Goal: Task Accomplishment & Management: Manage account settings

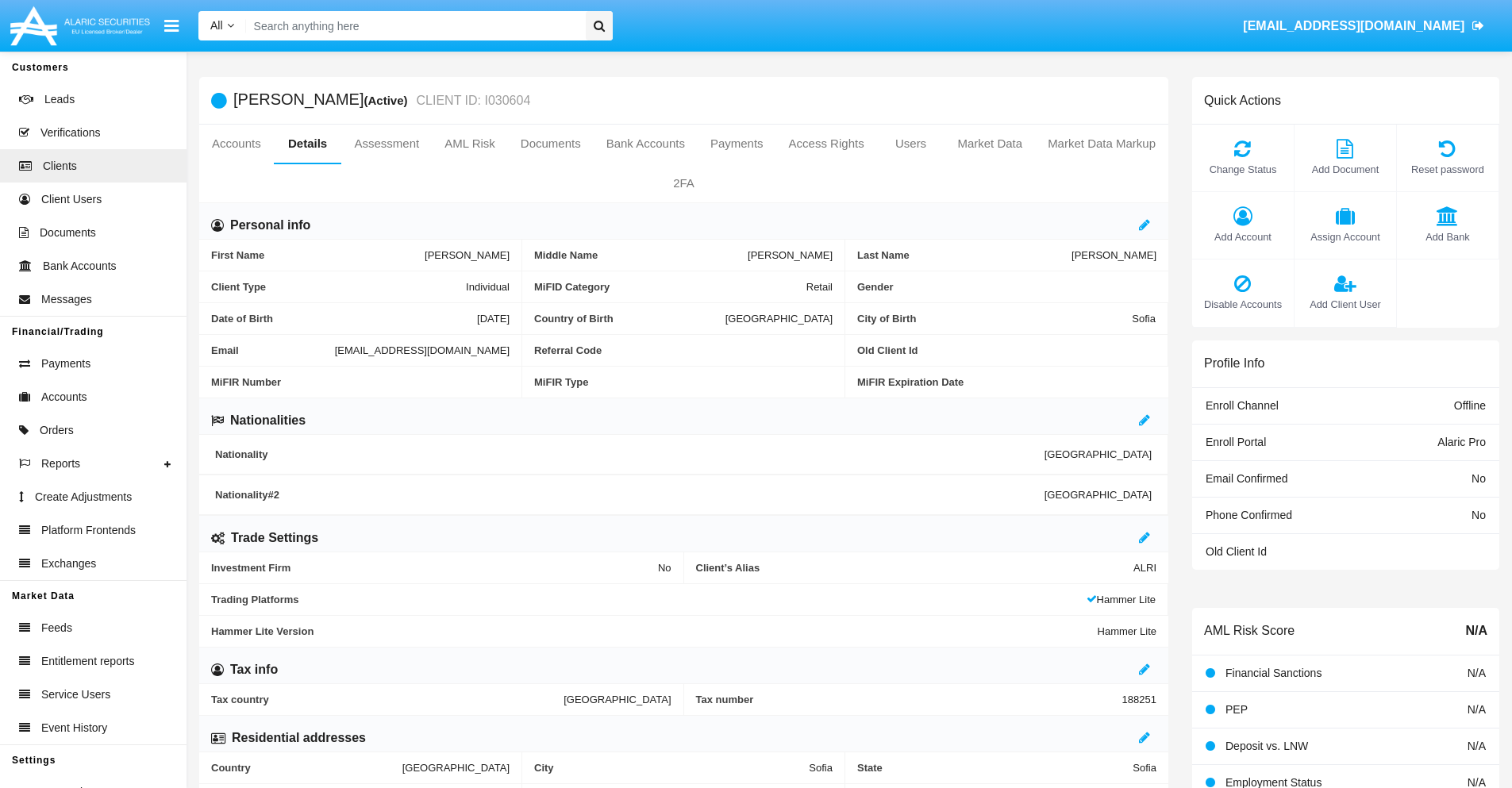
click at [990, 144] on link "Market Data" at bounding box center [990, 144] width 91 height 38
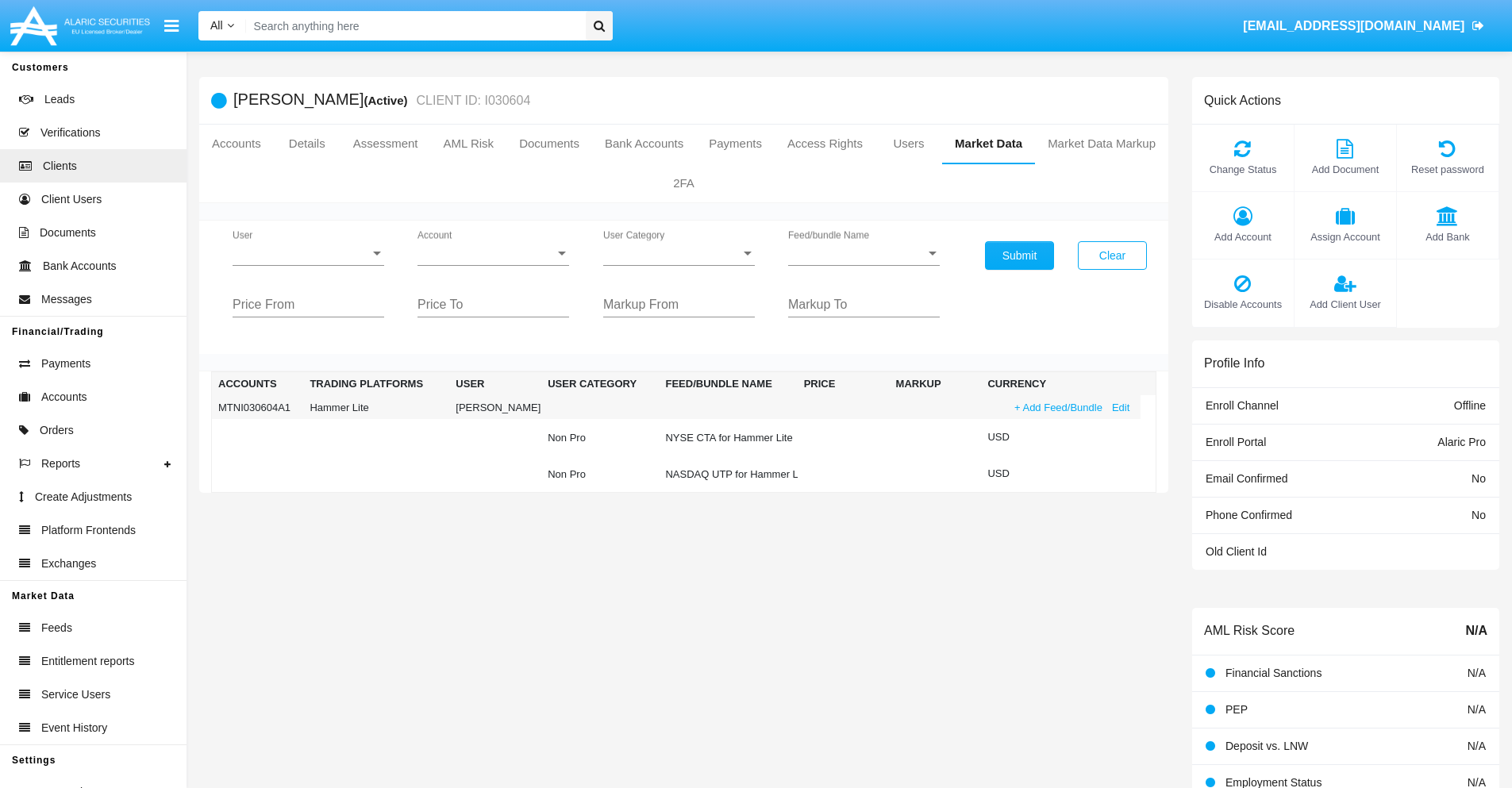
click at [1057, 407] on link "+ Add Feed/Bundle" at bounding box center [1058, 407] width 97 height 17
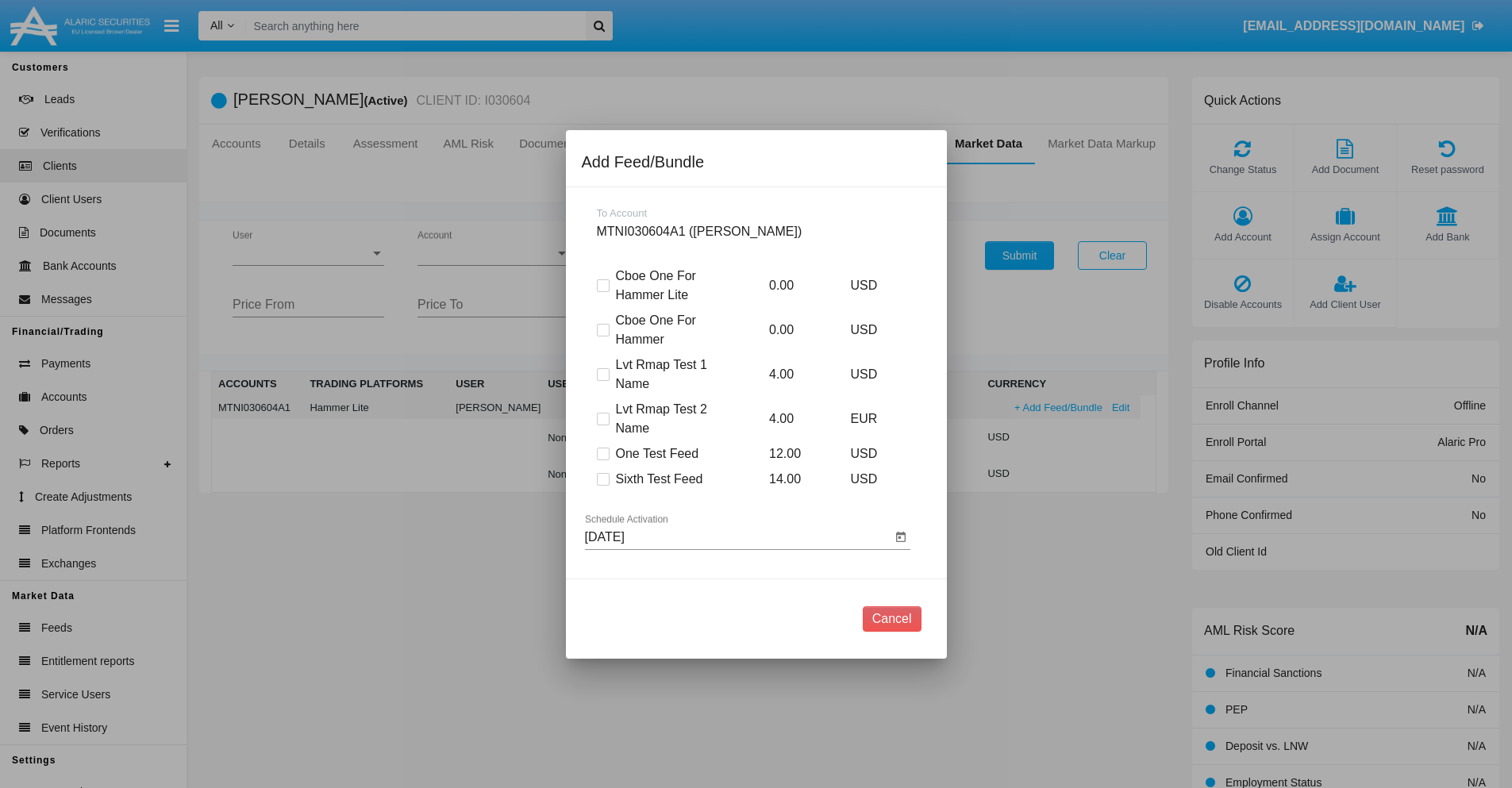
click at [603, 479] on span at bounding box center [603, 479] width 13 height 13
click at [603, 486] on input "Sixth Test Feed" at bounding box center [603, 486] width 1 height 1
checkbox input "true"
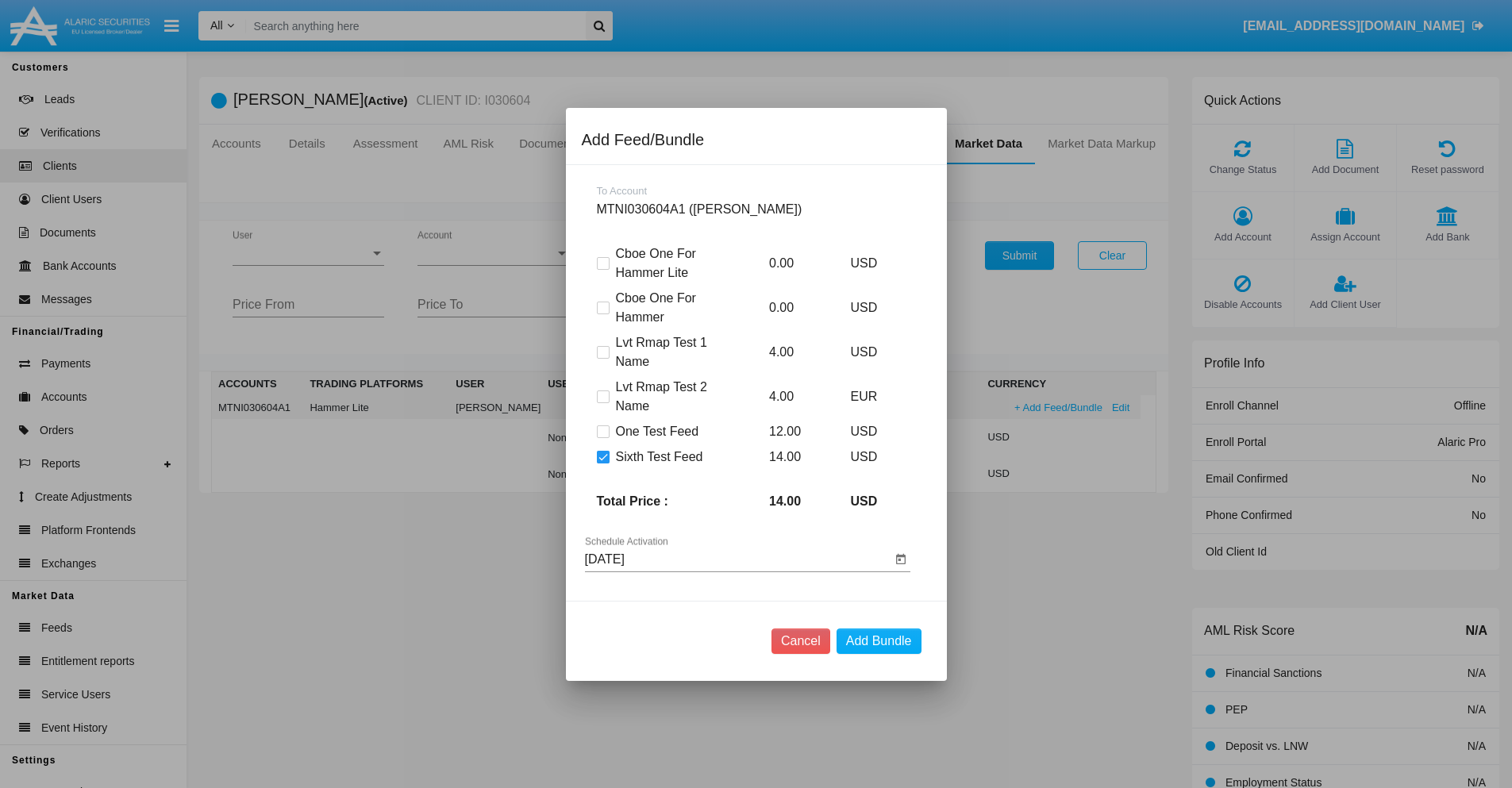
click at [738, 559] on input "08/28/25" at bounding box center [739, 560] width 307 height 15
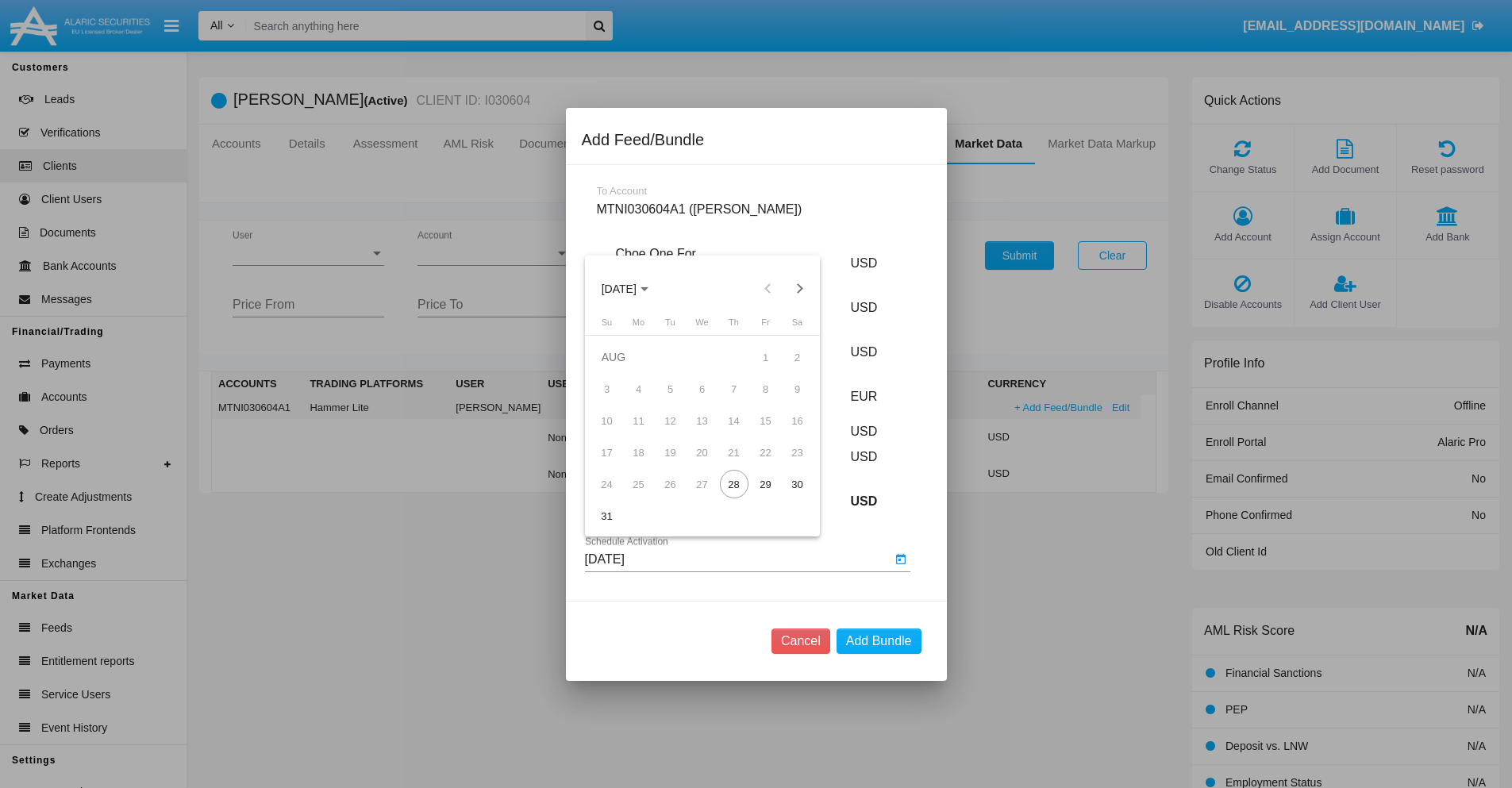
click at [633, 288] on span "AUG 2025" at bounding box center [620, 288] width 35 height 13
click at [785, 433] on div "2027" at bounding box center [785, 433] width 50 height 29
click at [674, 433] on div "OCT" at bounding box center [674, 433] width 50 height 29
click at [797, 484] on div "30" at bounding box center [798, 484] width 29 height 29
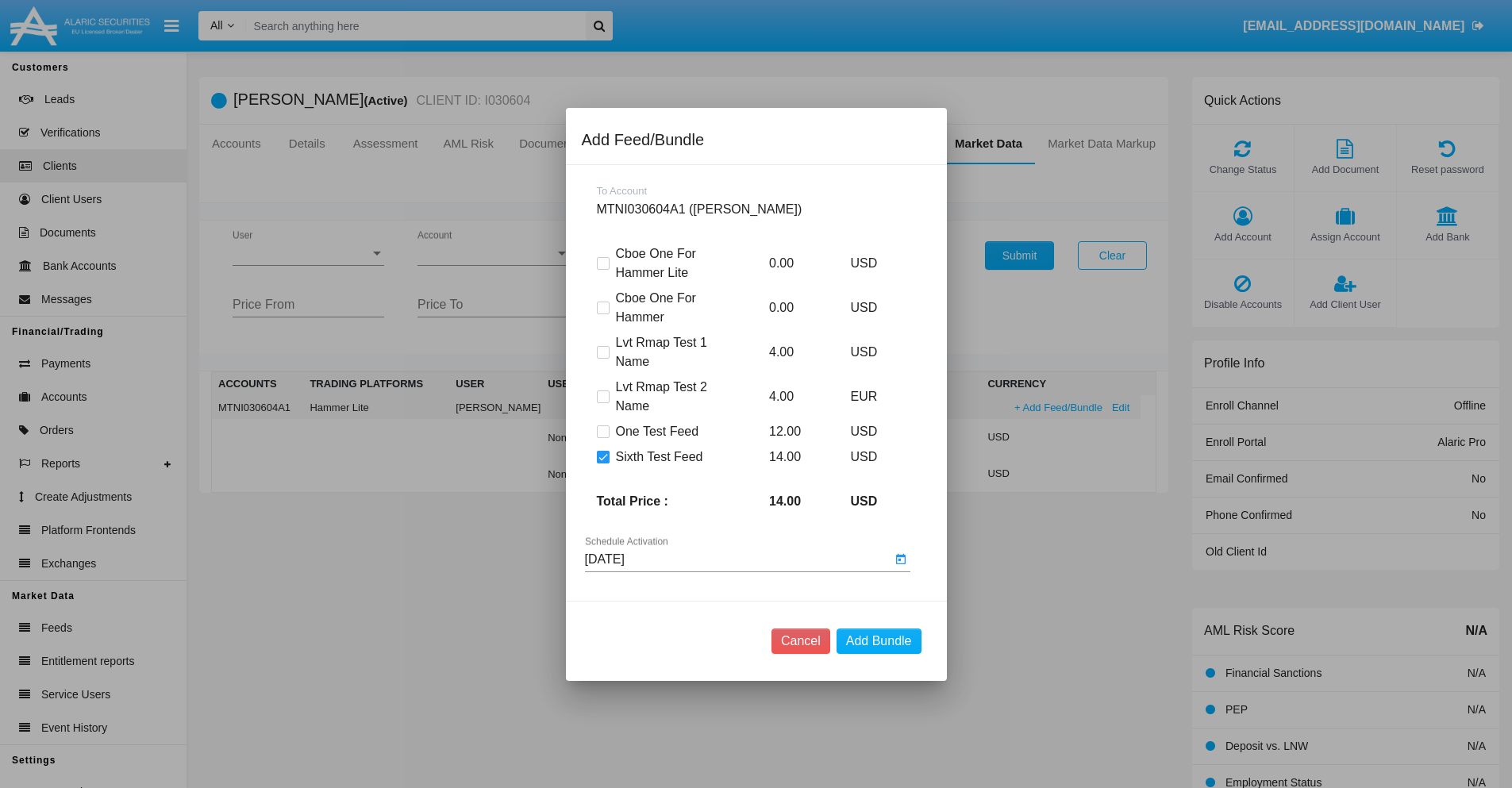
type input "10/30/27"
click at [878, 640] on button "Add Bundle" at bounding box center [879, 641] width 85 height 26
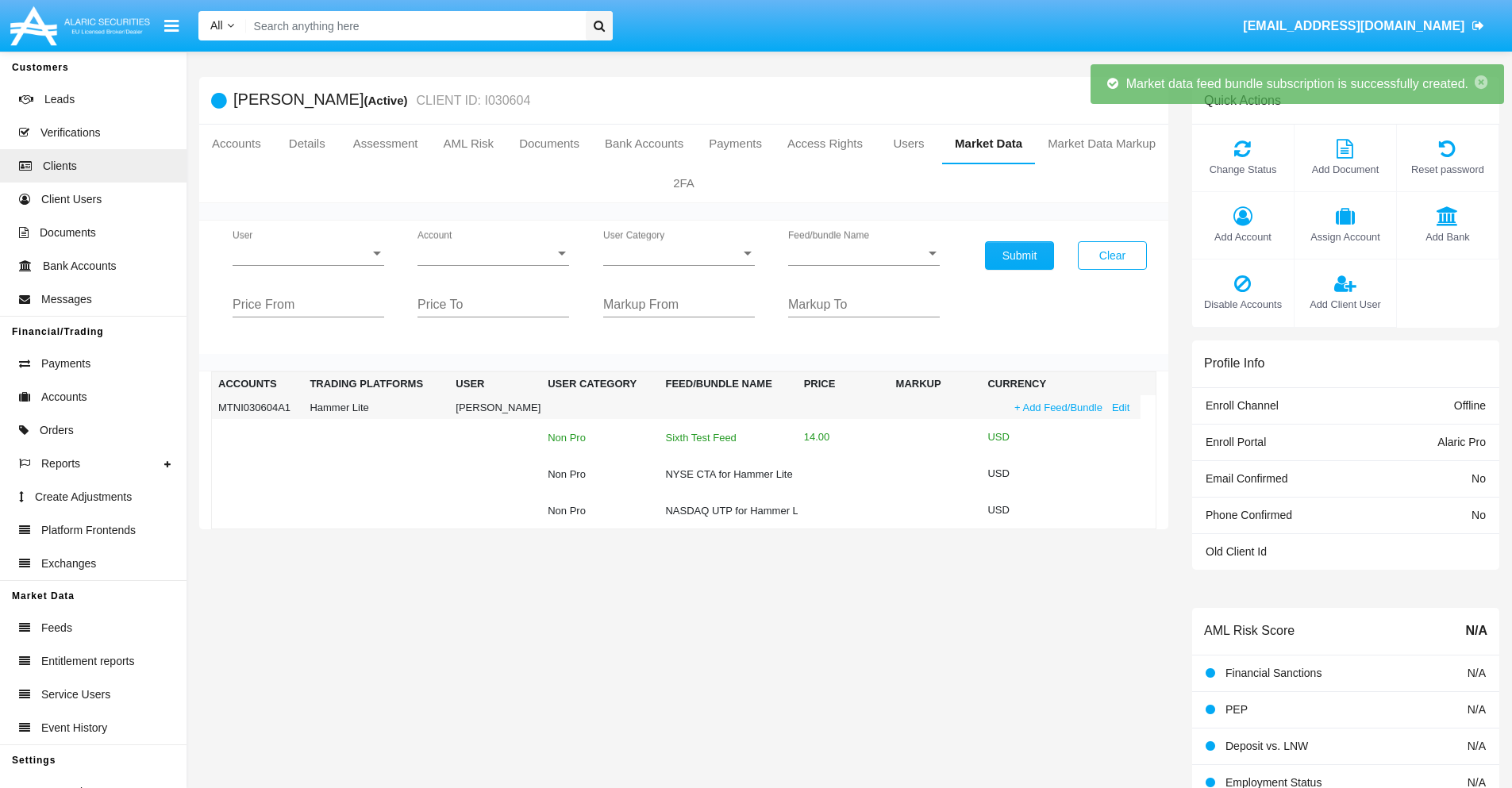
click at [726, 438] on div "Sixth Test Feed" at bounding box center [728, 438] width 126 height 10
